Goal: Task Accomplishment & Management: Manage account settings

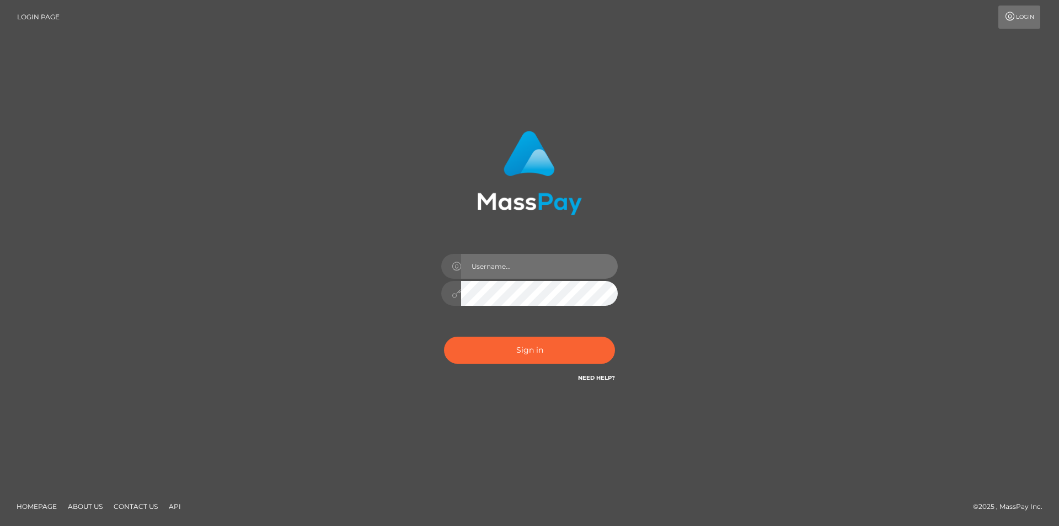
click at [487, 276] on input "text" at bounding box center [539, 266] width 157 height 25
click at [535, 345] on button "Sign in" at bounding box center [529, 350] width 171 height 27
click at [477, 338] on button "Sign in" at bounding box center [529, 350] width 171 height 27
click at [516, 266] on input "sevenique2402@icloud.com" at bounding box center [539, 266] width 157 height 25
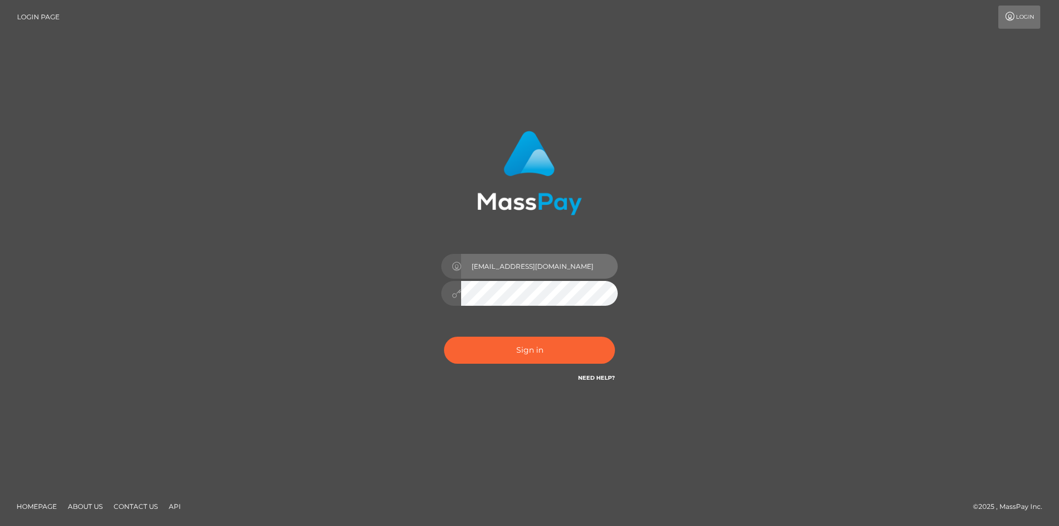
click at [516, 266] on input "sevenique2402@icloud.com" at bounding box center [539, 266] width 157 height 25
type input "[EMAIL_ADDRESS][DOMAIN_NAME]"
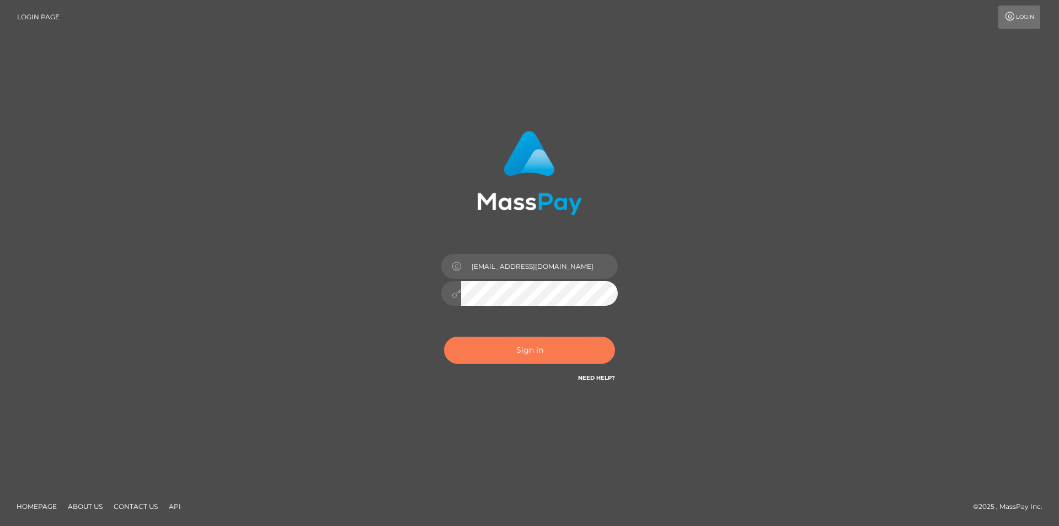
click at [522, 357] on button "Sign in" at bounding box center [529, 350] width 171 height 27
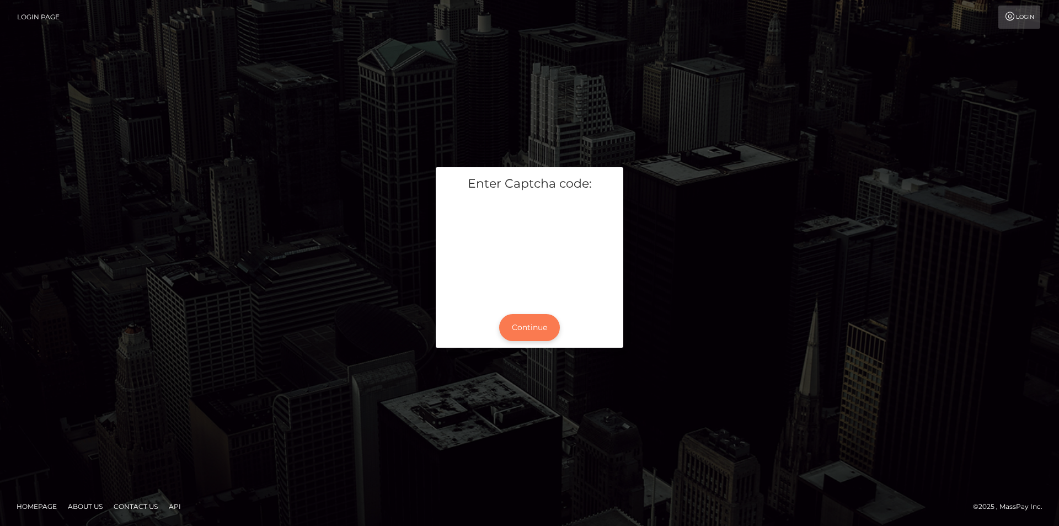
click at [532, 318] on button "Continue" at bounding box center [529, 327] width 61 height 27
click at [534, 325] on button "Continue" at bounding box center [529, 327] width 61 height 27
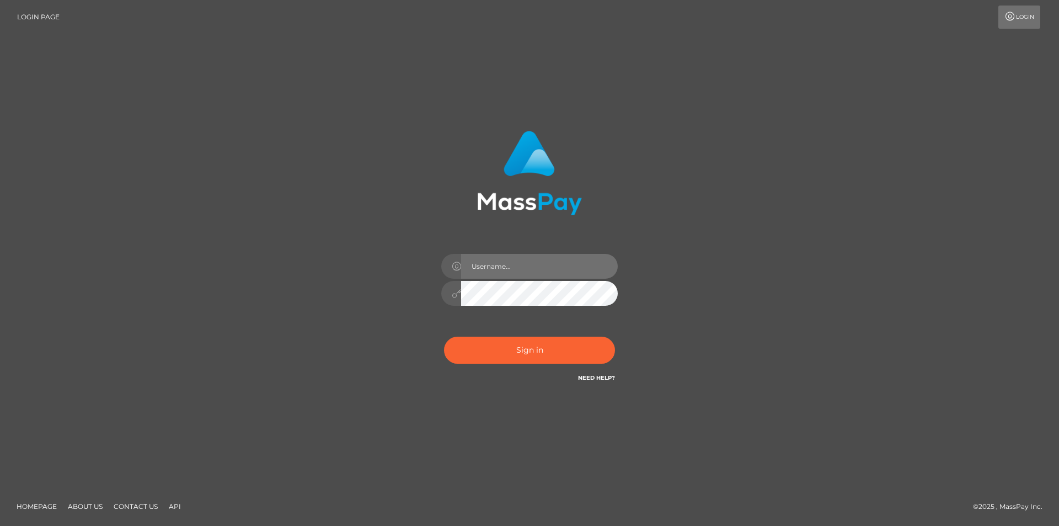
click at [519, 270] on input "text" at bounding box center [539, 266] width 157 height 25
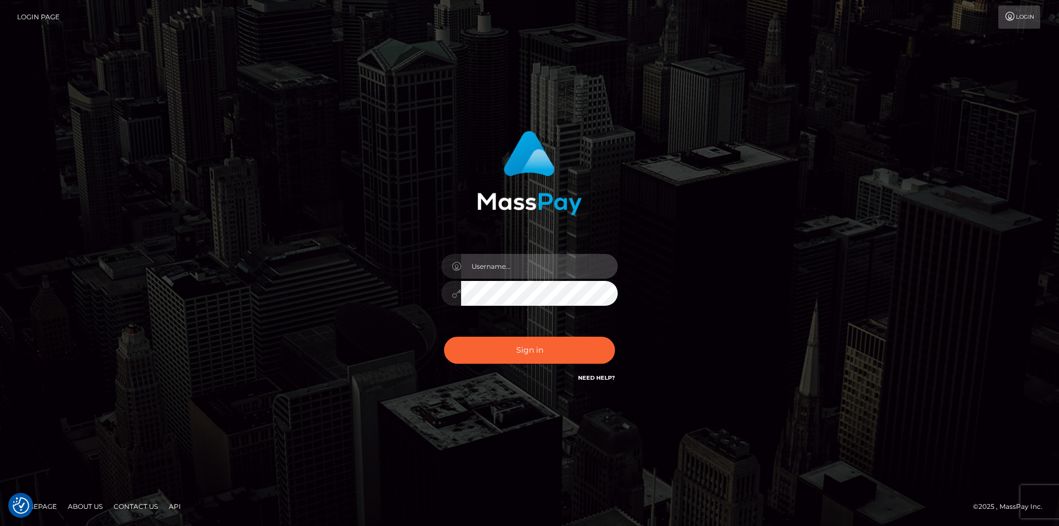
type input "[EMAIL_ADDRESS][DOMAIN_NAME]"
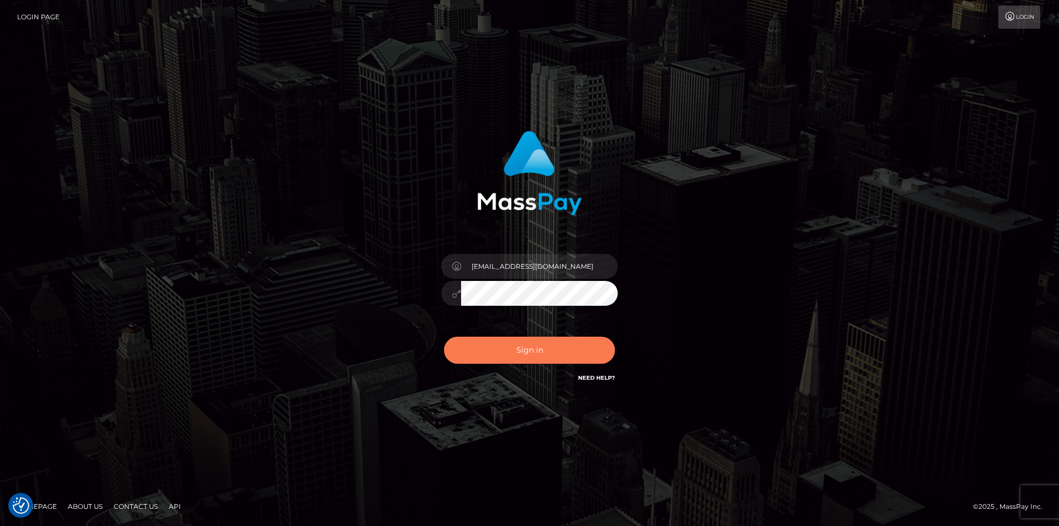
click at [548, 349] on button "Sign in" at bounding box center [529, 350] width 171 height 27
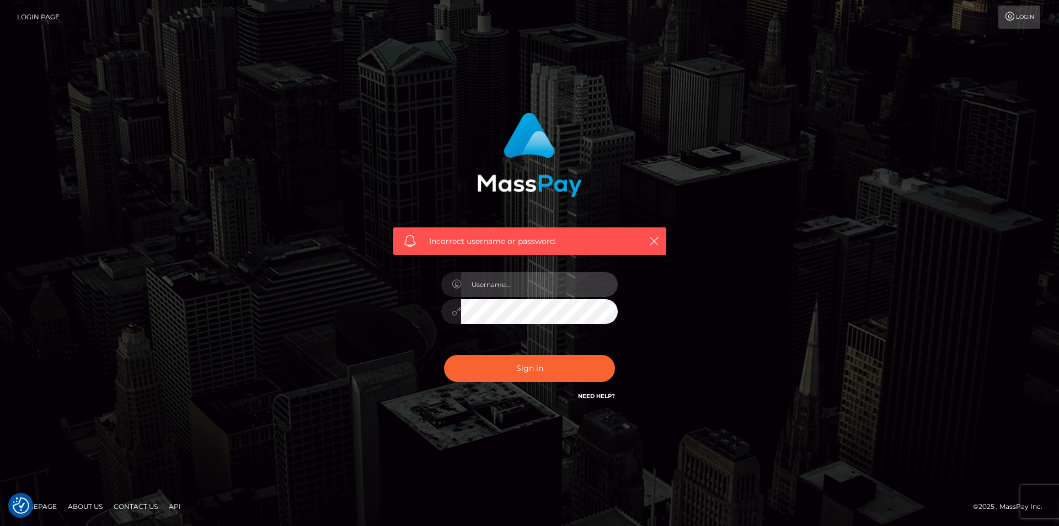
type input "[EMAIL_ADDRESS][DOMAIN_NAME]"
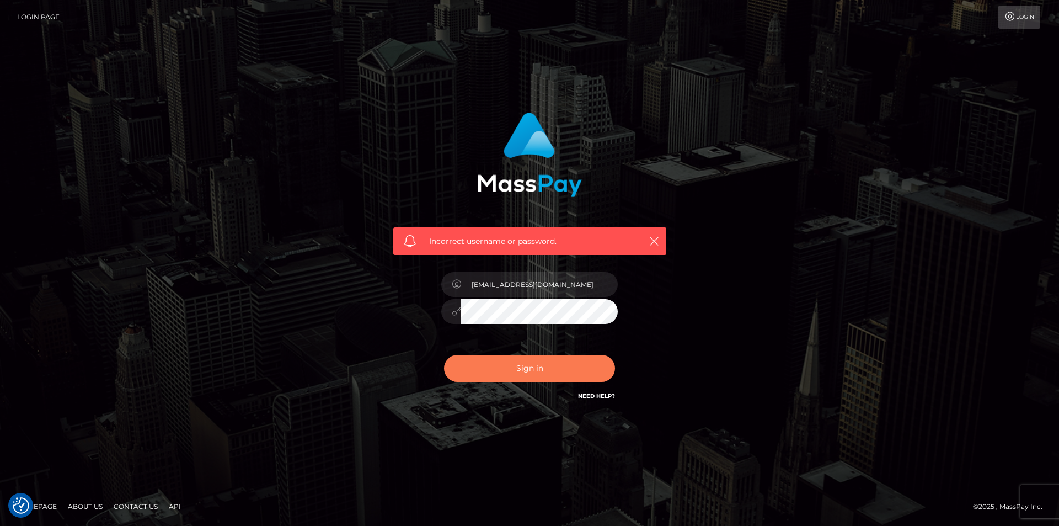
click at [474, 360] on button "Sign in" at bounding box center [529, 368] width 171 height 27
